Goal: Transaction & Acquisition: Purchase product/service

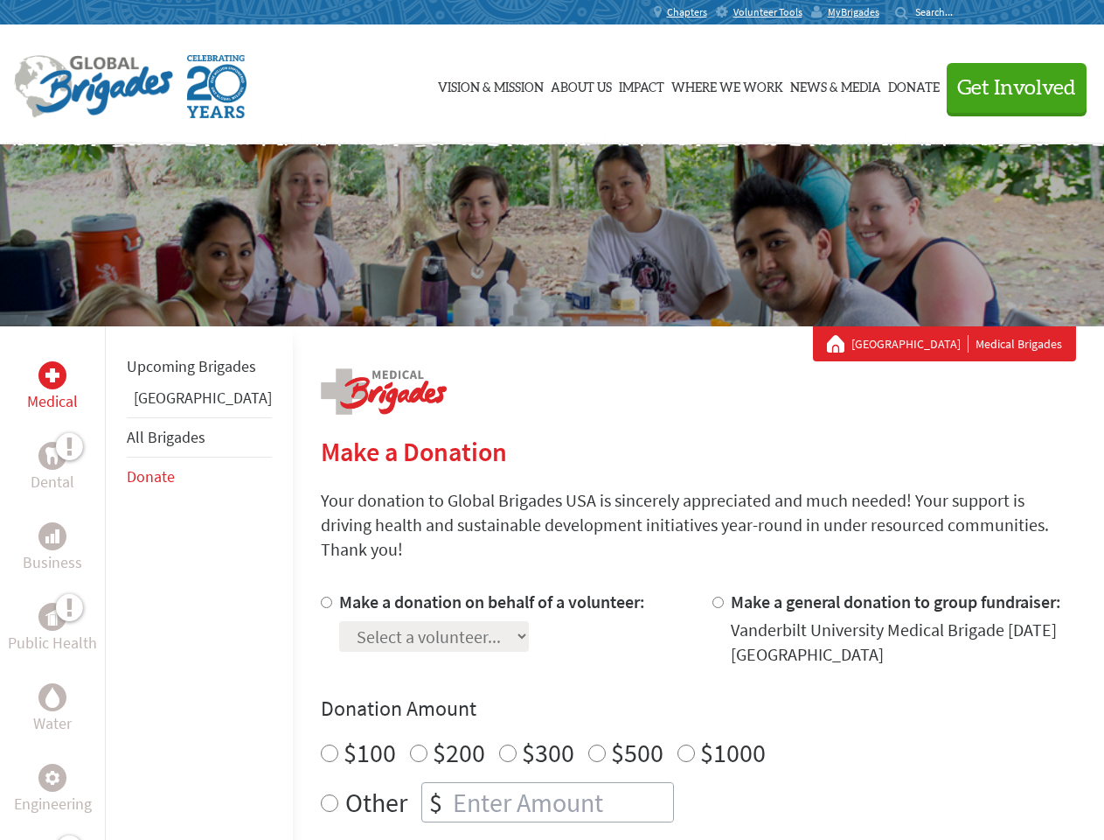
click at [965, 12] on div "Search for:" at bounding box center [930, 12] width 70 height 14
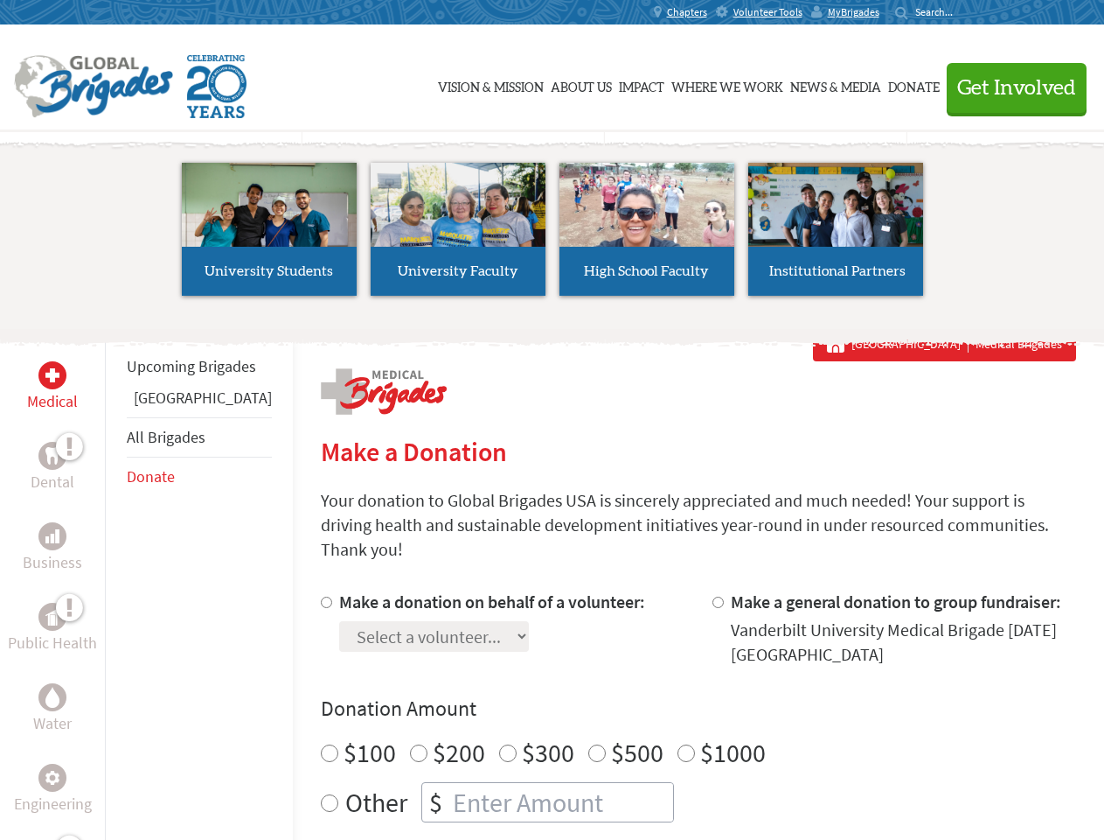
click at [1009, 87] on span "Get Involved" at bounding box center [1017, 88] width 119 height 21
click at [553, 235] on li "High School Faculty" at bounding box center [647, 229] width 189 height 161
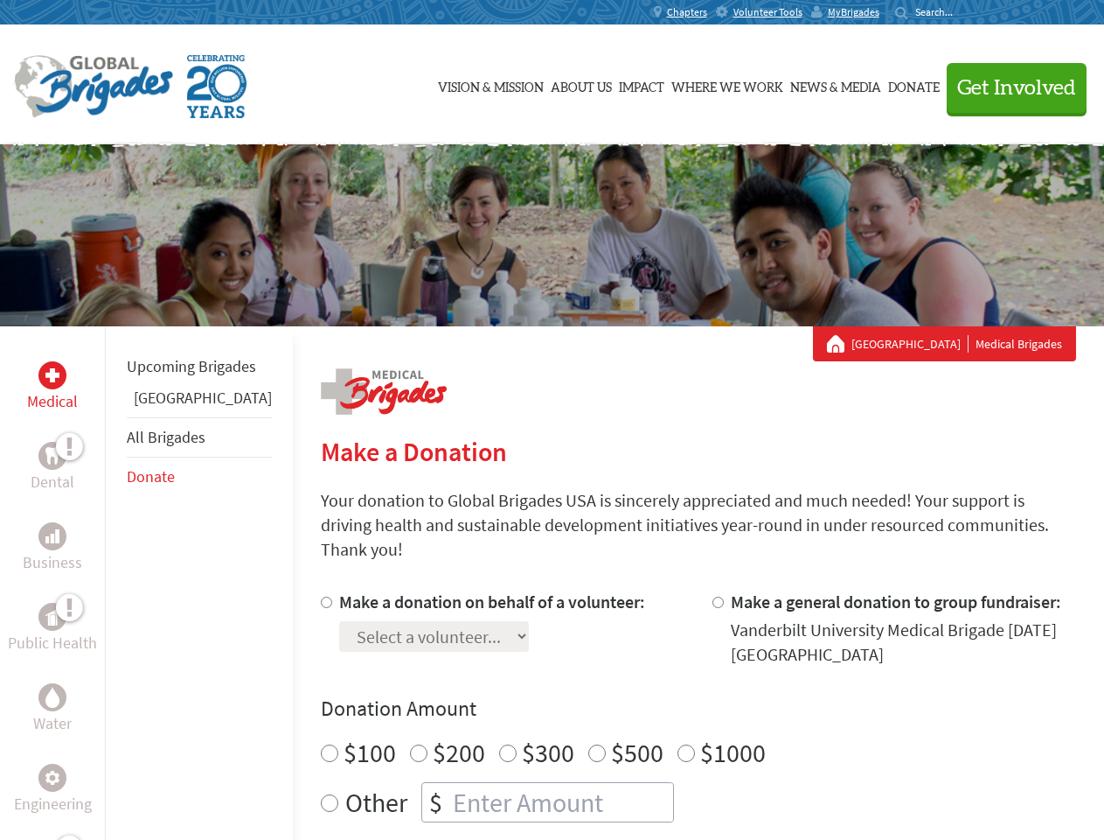
click at [115, 582] on div "Upcoming Brigades Guatemala All Brigades Donate" at bounding box center [199, 746] width 188 height 840
click at [668, 702] on div "Donation Amount $100 $200 $300 $500 $1000 Other $" at bounding box center [699, 758] width 756 height 128
click at [321, 596] on input "Make a donation on behalf of a volunteer:" at bounding box center [326, 601] width 11 height 11
radio input "true"
click at [713, 596] on input "Make a general donation to group fundraiser:" at bounding box center [718, 601] width 11 height 11
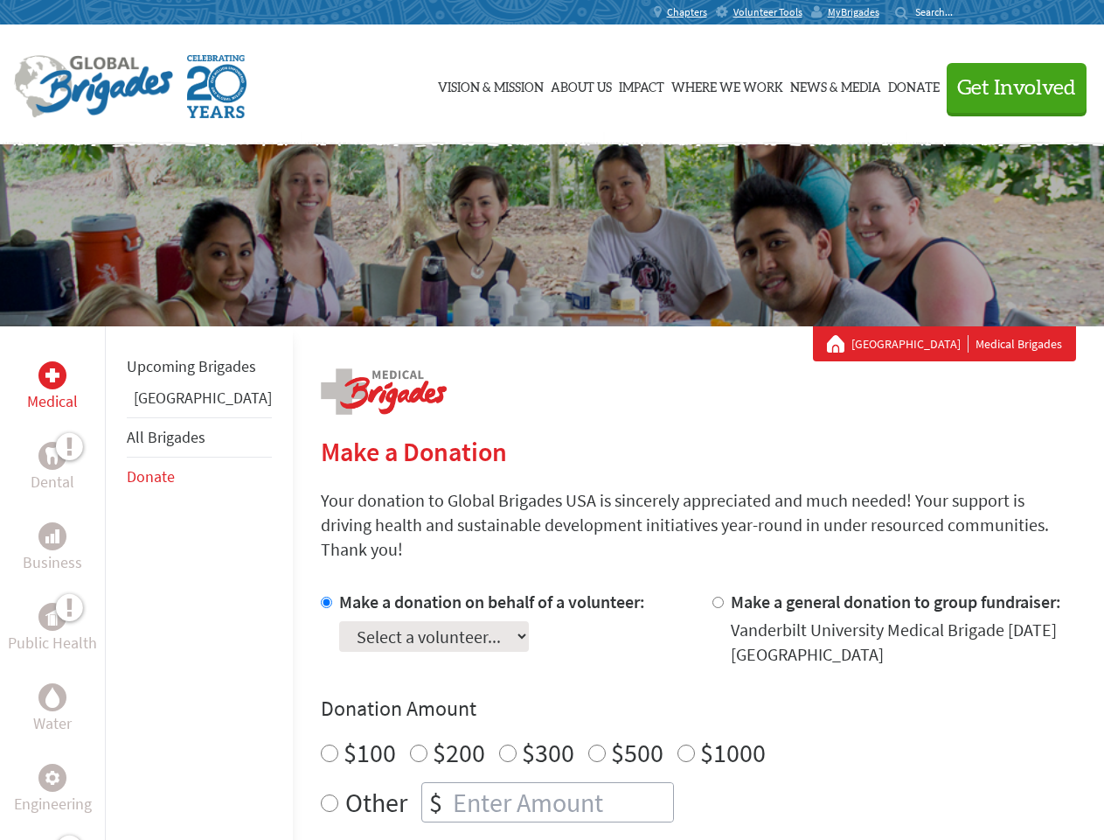
radio input "true"
